Goal: Task Accomplishment & Management: Use online tool/utility

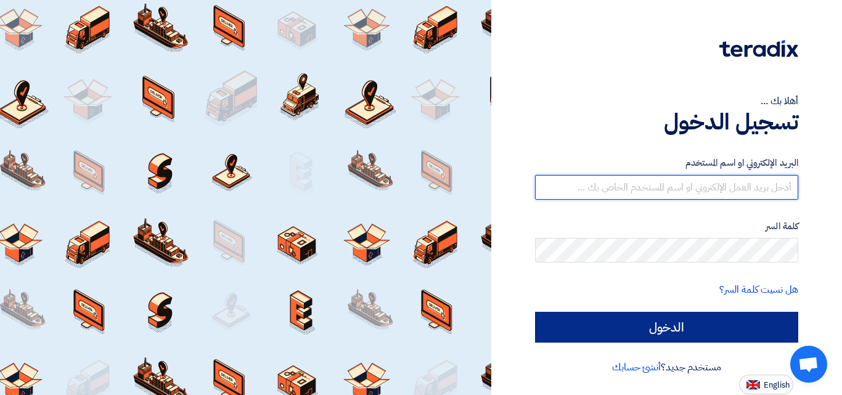
type input "[EMAIL_ADDRESS][DOMAIN_NAME]"
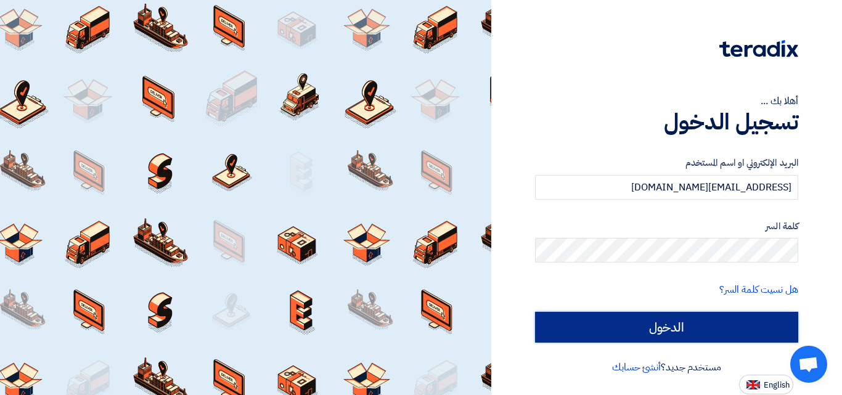
click at [659, 320] on input "الدخول" at bounding box center [666, 327] width 263 height 31
click at [658, 324] on input "الدخول" at bounding box center [666, 327] width 263 height 31
type input "Sign in"
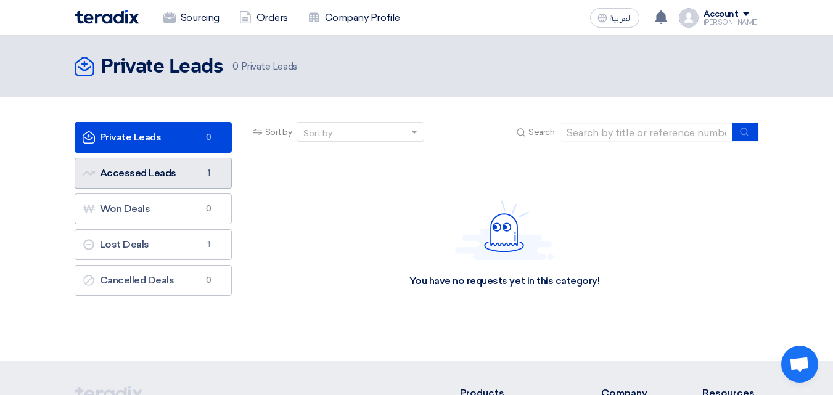
click at [170, 170] on link "Accessed Leads Accessed Leads 1" at bounding box center [153, 173] width 157 height 31
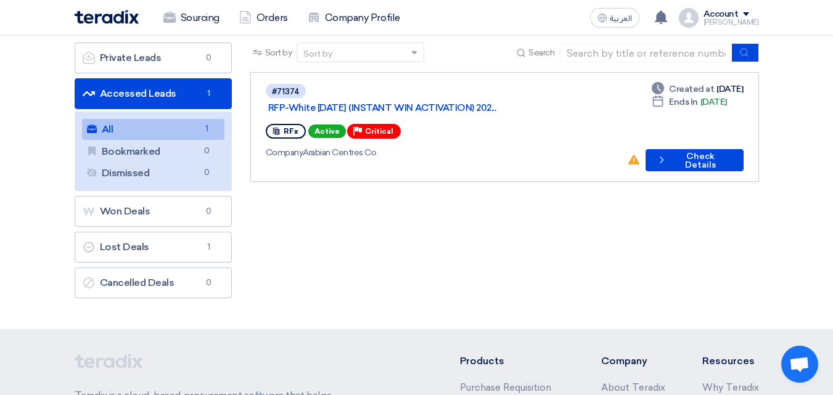
scroll to position [123, 0]
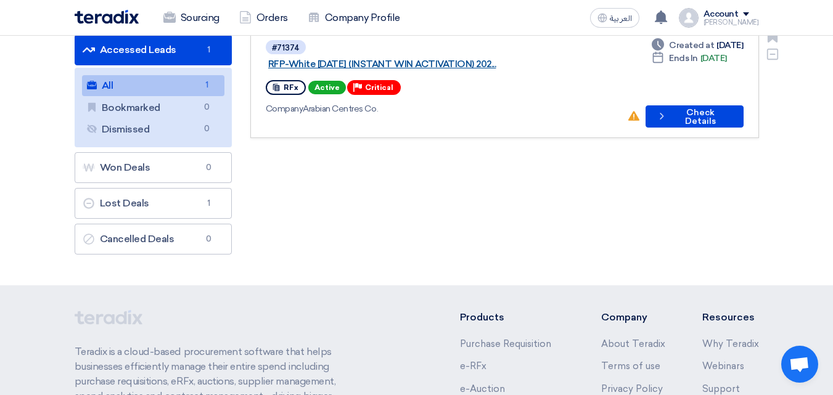
click at [437, 59] on link "RFP-White [DATE] (INSTANT WIN ACTIVATION) 202..." at bounding box center [422, 64] width 308 height 11
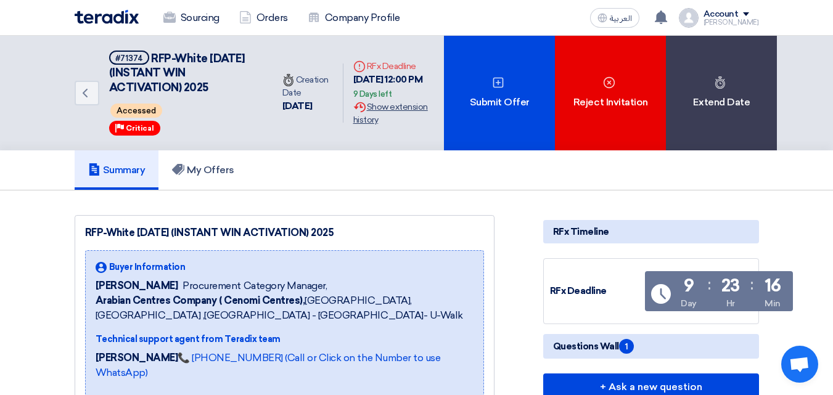
click at [371, 110] on div "Extension History Show extension history" at bounding box center [393, 113] width 81 height 26
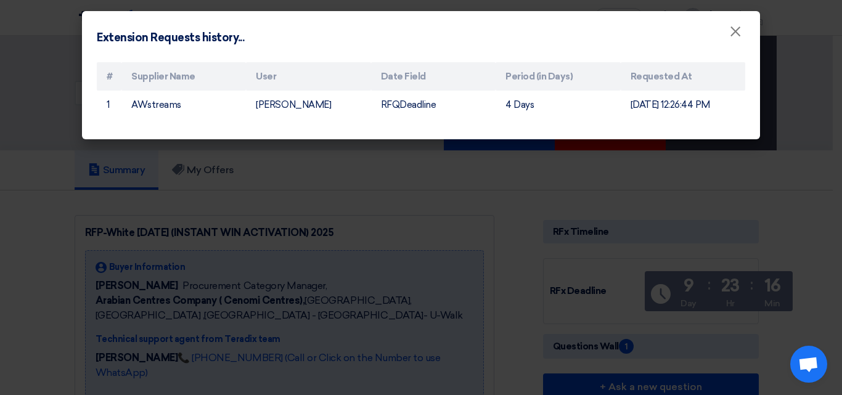
click at [449, 221] on modal-container "Extension Requests history... × # Supplier Name User Date Field Period (in Days…" at bounding box center [421, 197] width 842 height 395
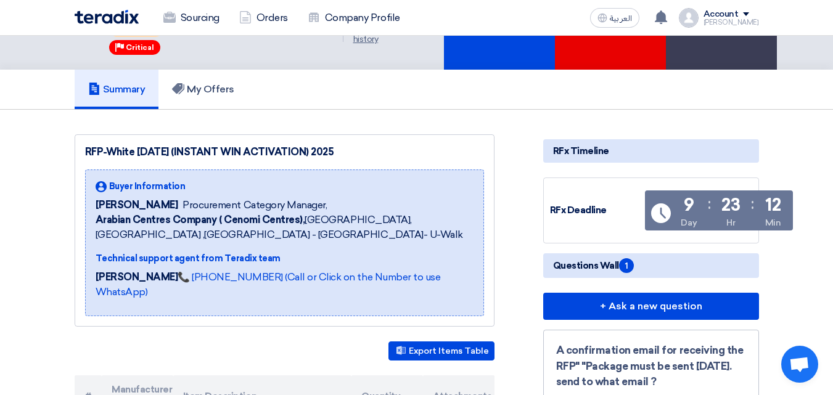
scroll to position [123, 0]
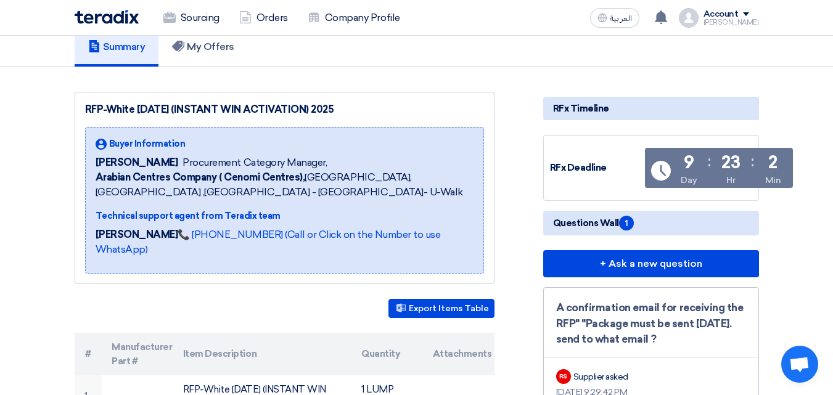
click at [226, 173] on b "Arabian Centres Company ( Cenomi Centres)," at bounding box center [201, 177] width 210 height 12
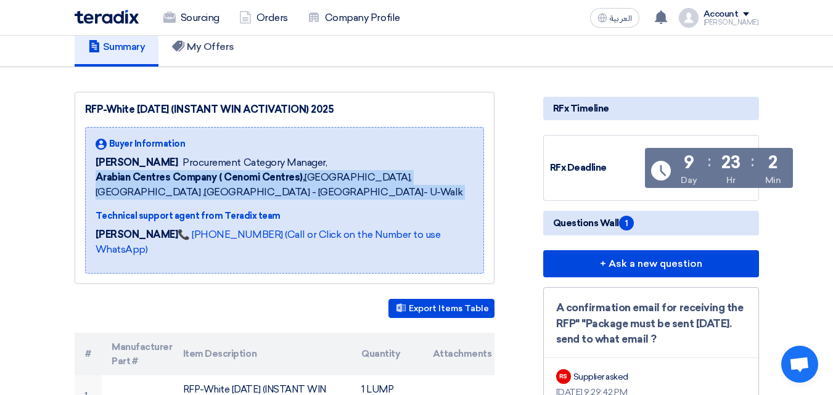
click at [226, 173] on b "Arabian Centres Company ( Cenomi Centres)," at bounding box center [201, 177] width 210 height 12
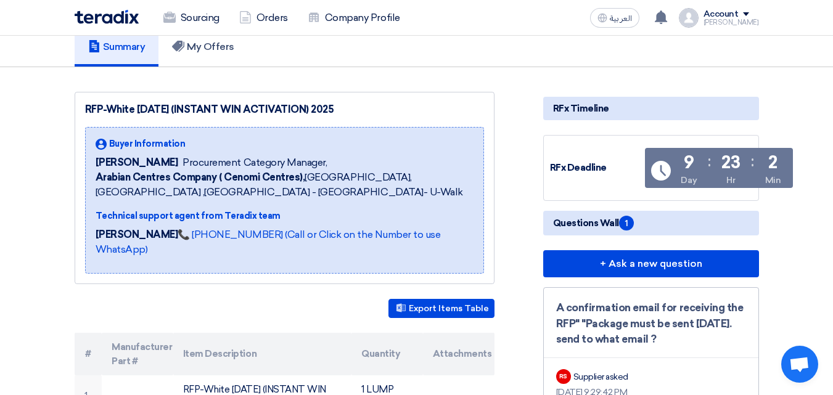
click at [235, 157] on span "Procurement Category Manager," at bounding box center [254, 162] width 144 height 15
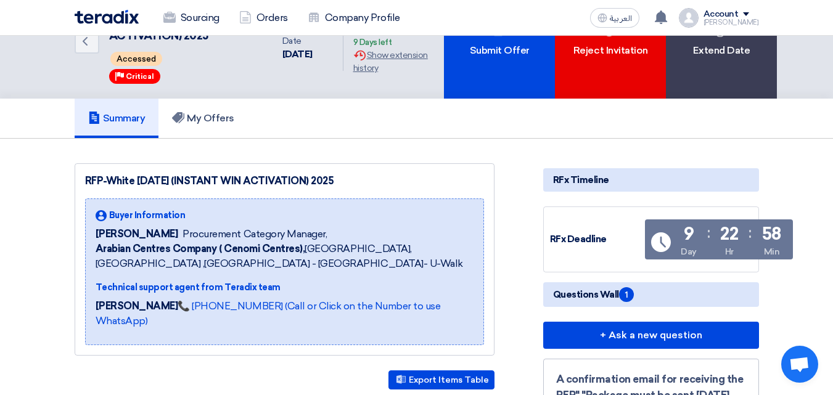
scroll to position [0, 0]
